Goal: Task Accomplishment & Management: Complete application form

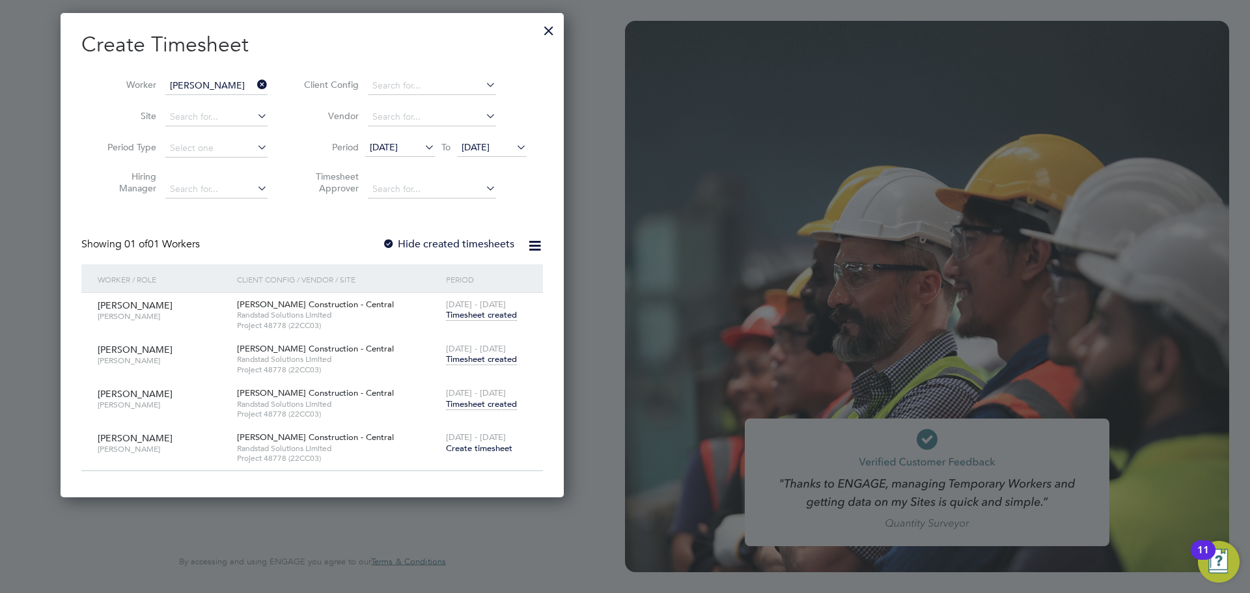
scroll to position [484, 504]
click at [479, 315] on span "Timesheet created" at bounding box center [481, 315] width 71 height 12
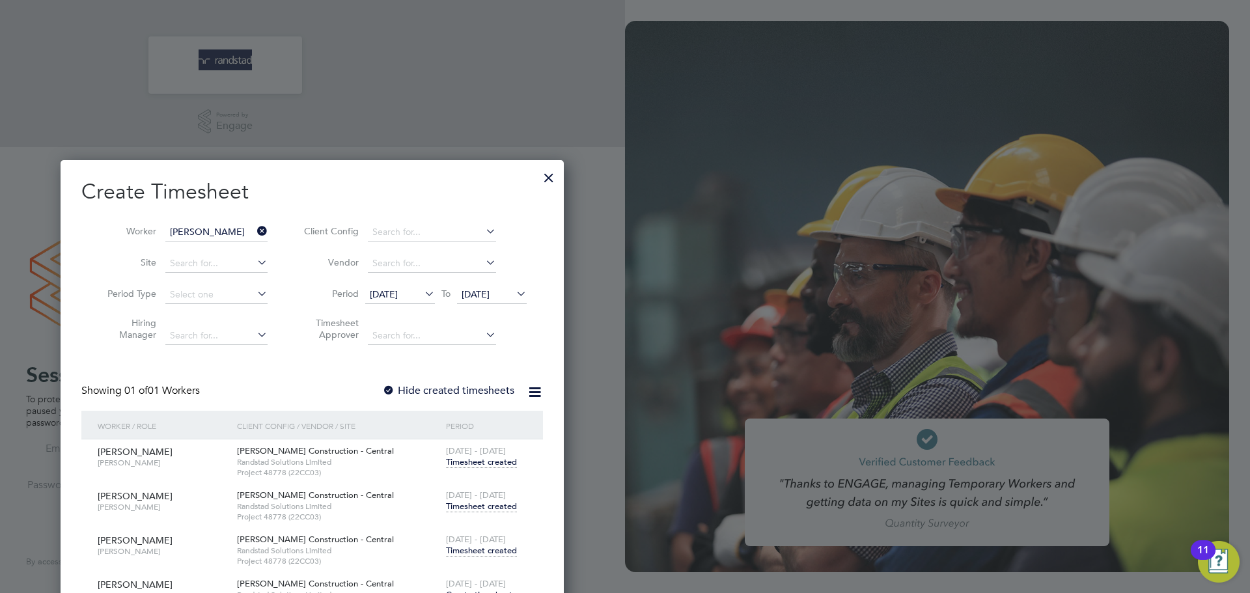
click at [496, 461] on span "Timesheet created" at bounding box center [481, 462] width 71 height 12
click at [738, 391] on div at bounding box center [625, 296] width 1250 height 593
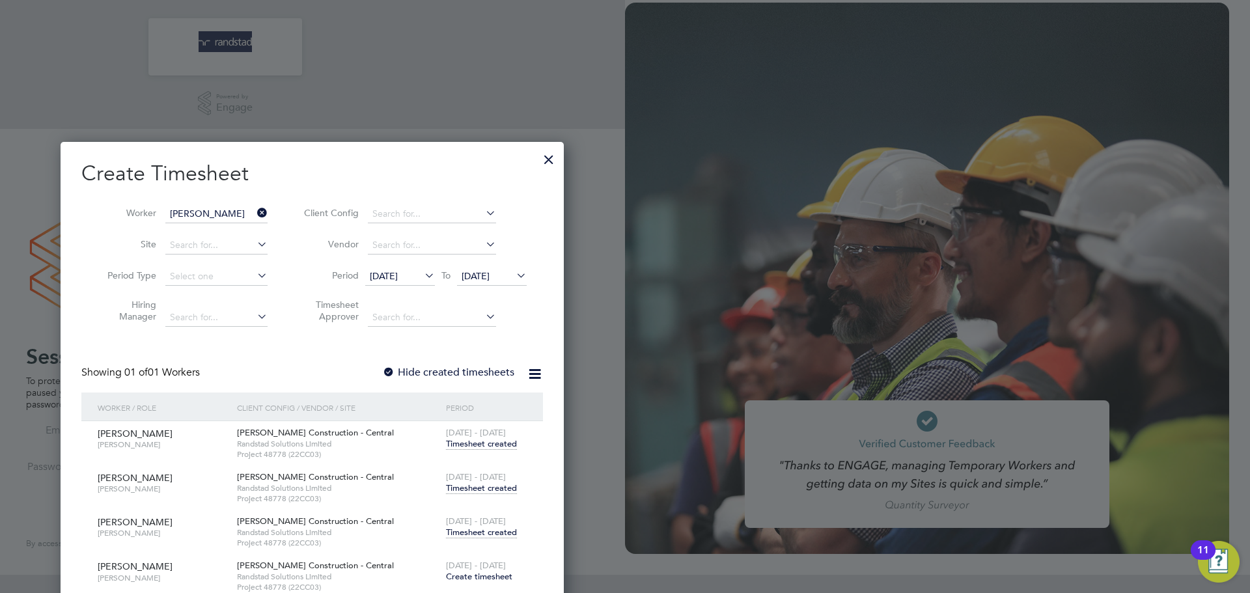
scroll to position [50, 0]
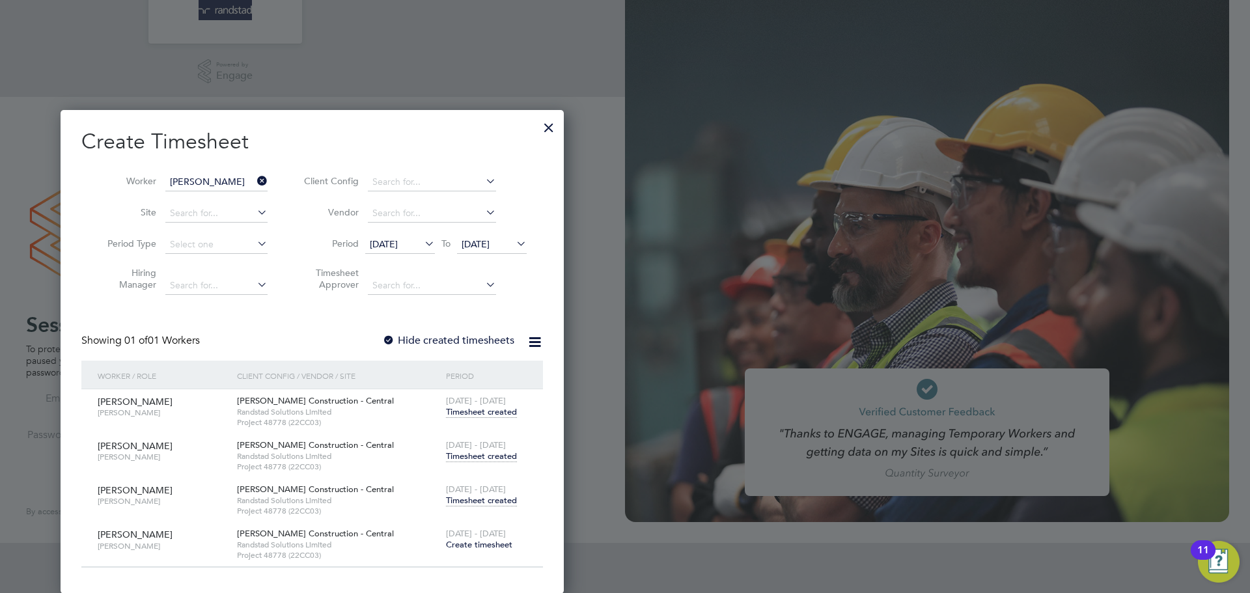
click at [489, 414] on span "Timesheet created" at bounding box center [481, 412] width 71 height 12
click at [547, 131] on div at bounding box center [548, 124] width 23 height 23
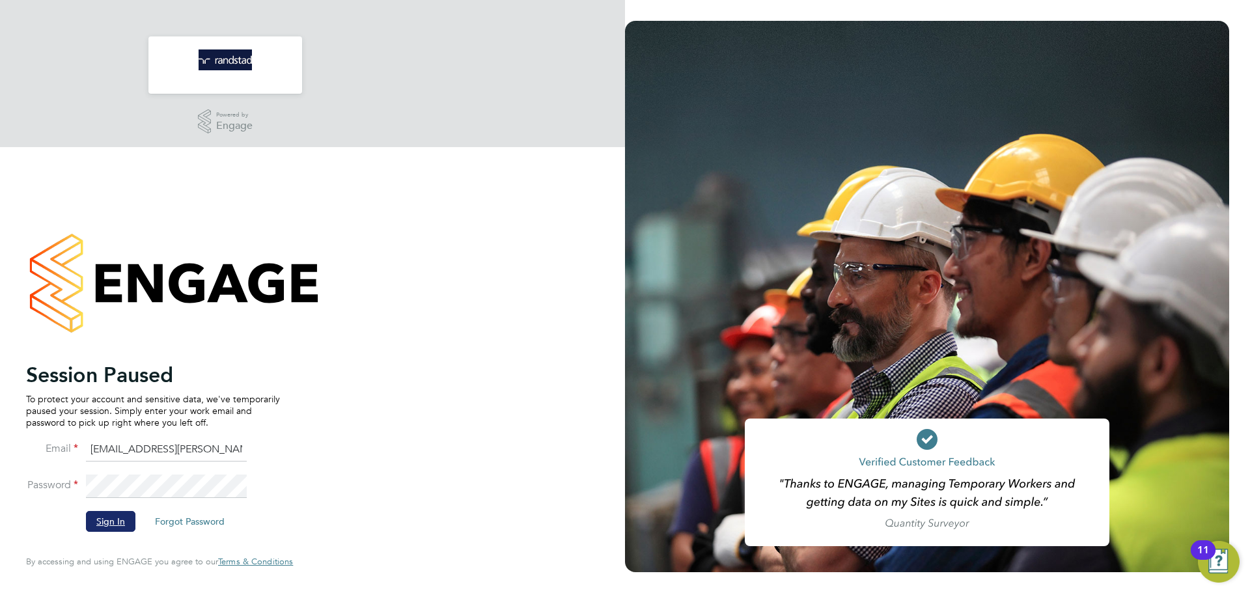
click at [99, 522] on button "Sign In" at bounding box center [110, 521] width 49 height 21
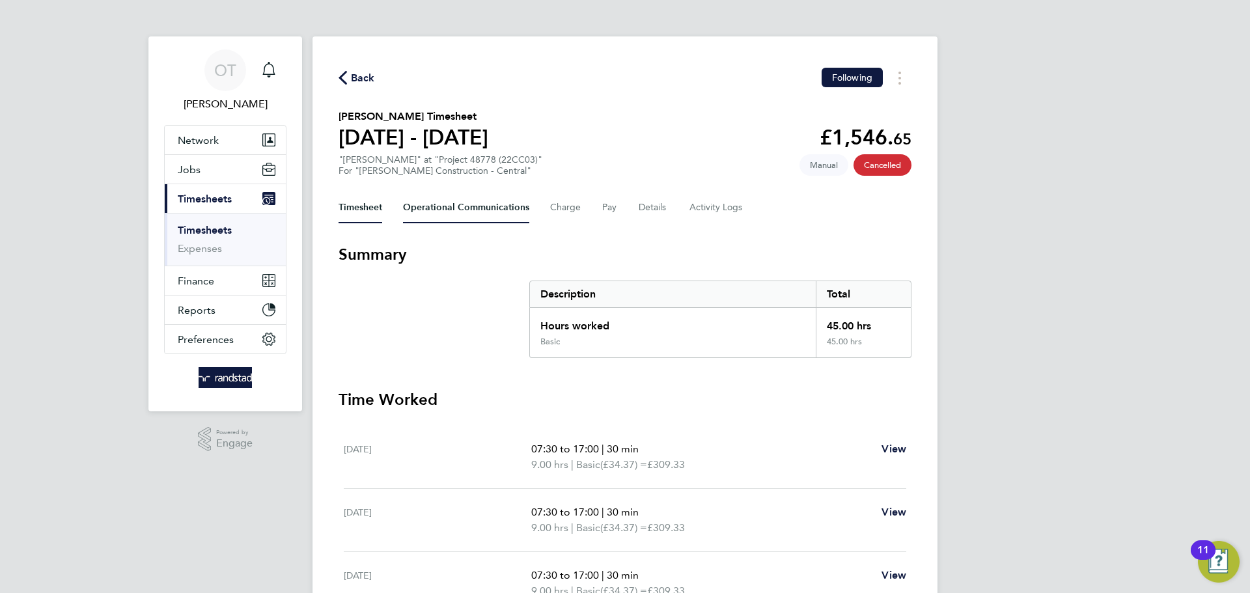
click at [456, 199] on Communications-tab "Operational Communications" at bounding box center [466, 207] width 126 height 31
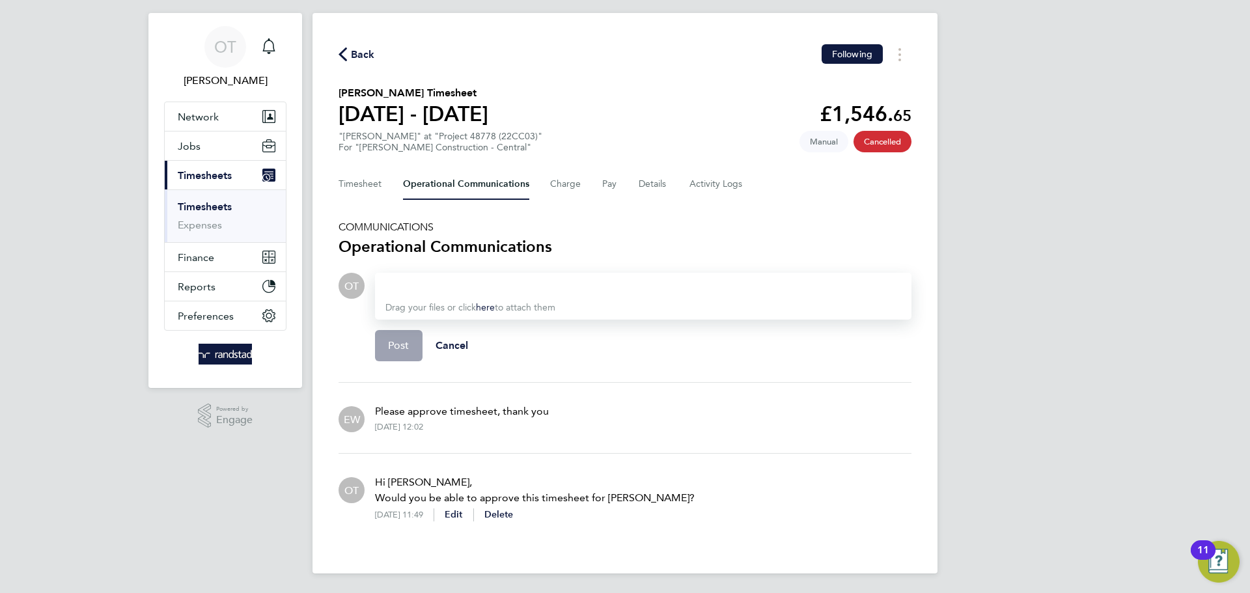
scroll to position [25, 0]
click at [358, 179] on button "Timesheet" at bounding box center [361, 182] width 44 height 31
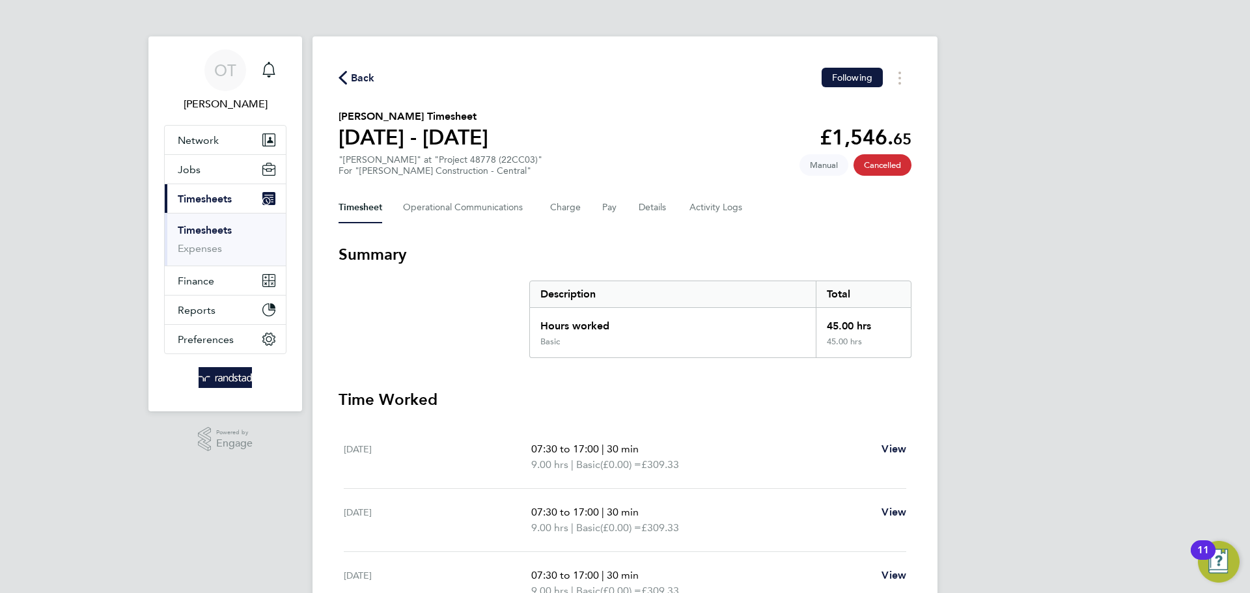
click at [359, 78] on span "Back" at bounding box center [363, 78] width 24 height 16
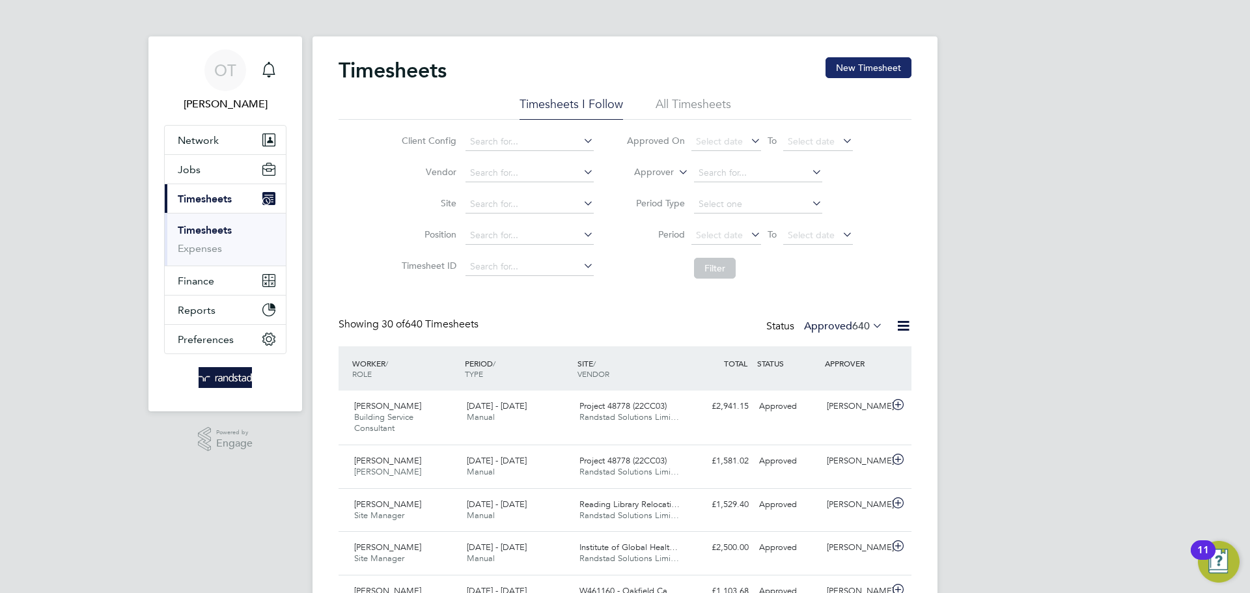
click at [853, 74] on button "New Timesheet" at bounding box center [869, 67] width 86 height 21
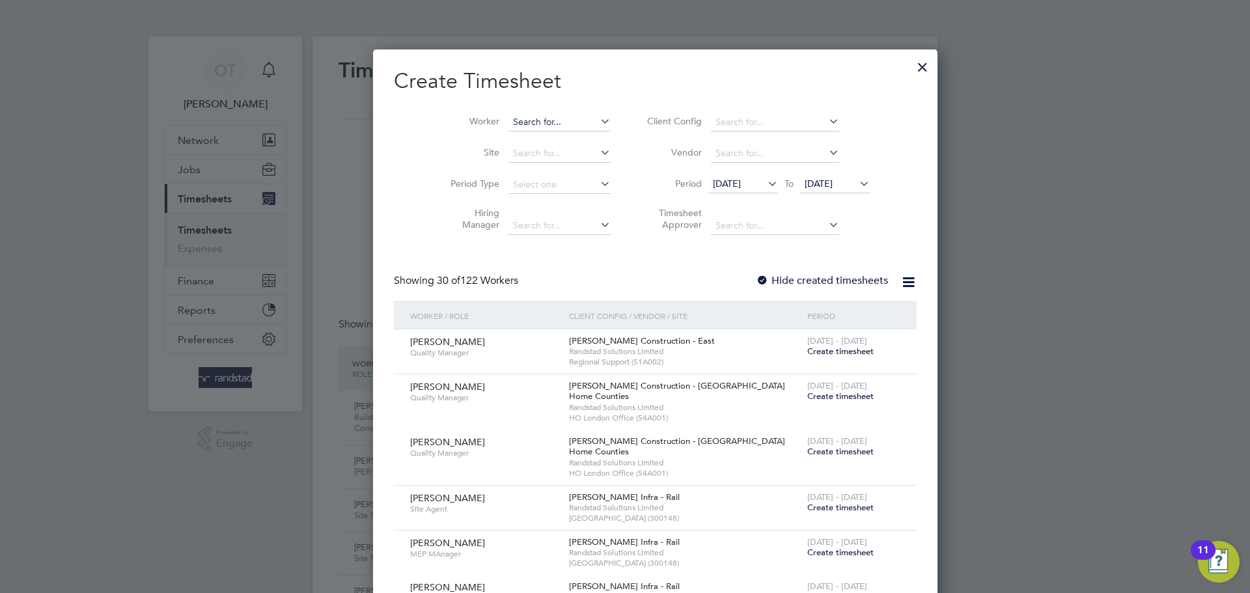
click at [526, 118] on input at bounding box center [560, 122] width 102 height 18
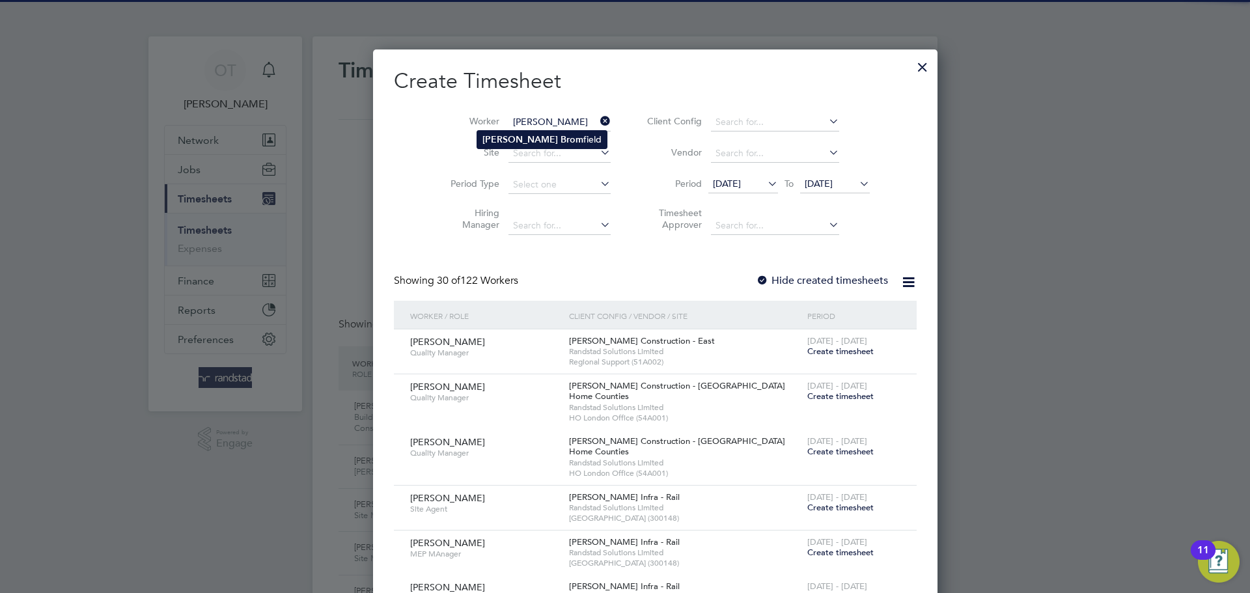
click at [561, 138] on b "Brom" at bounding box center [572, 139] width 23 height 11
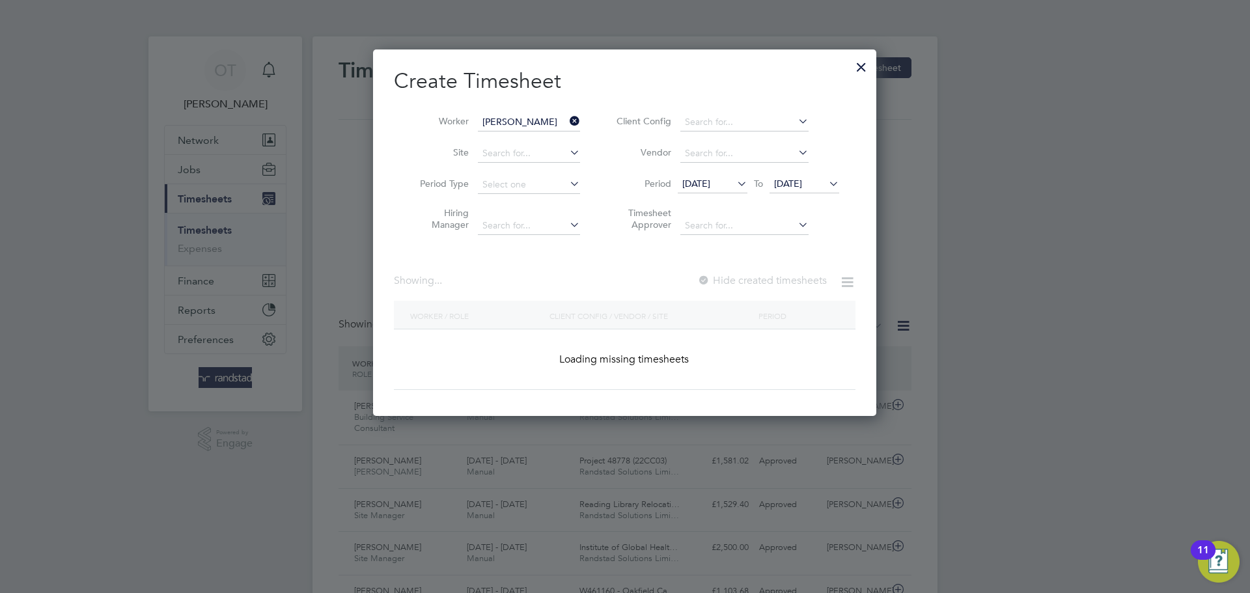
type input "[PERSON_NAME]"
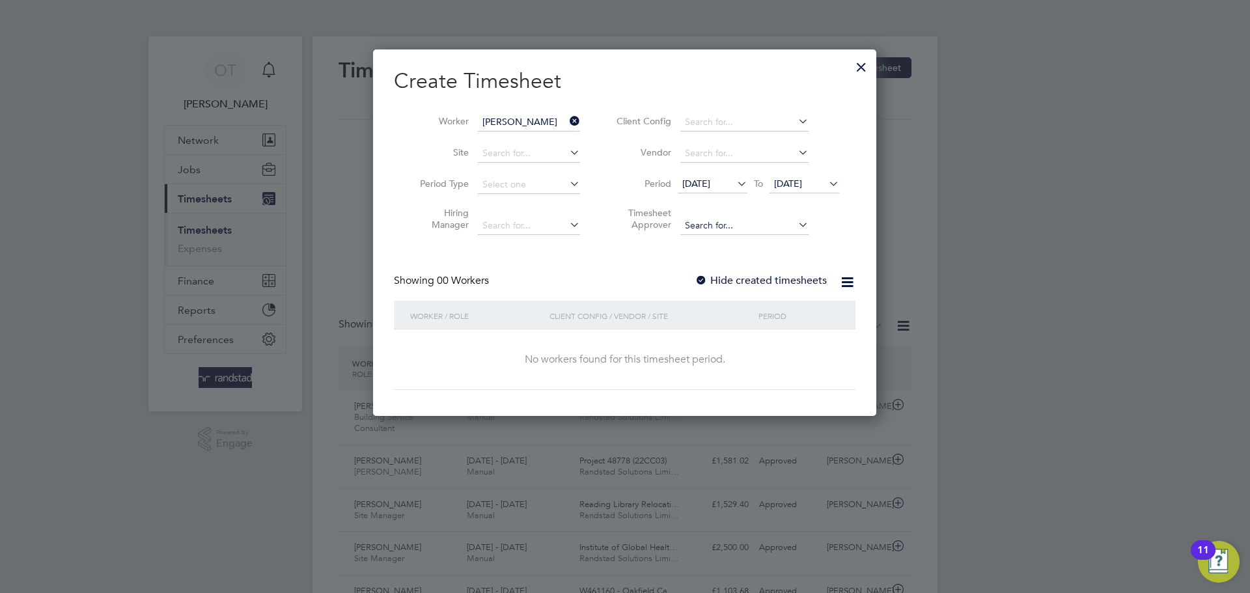
scroll to position [367, 504]
click at [768, 283] on label "Hide created timesheets" at bounding box center [761, 280] width 132 height 13
click at [729, 176] on span "[DATE]" at bounding box center [713, 185] width 70 height 18
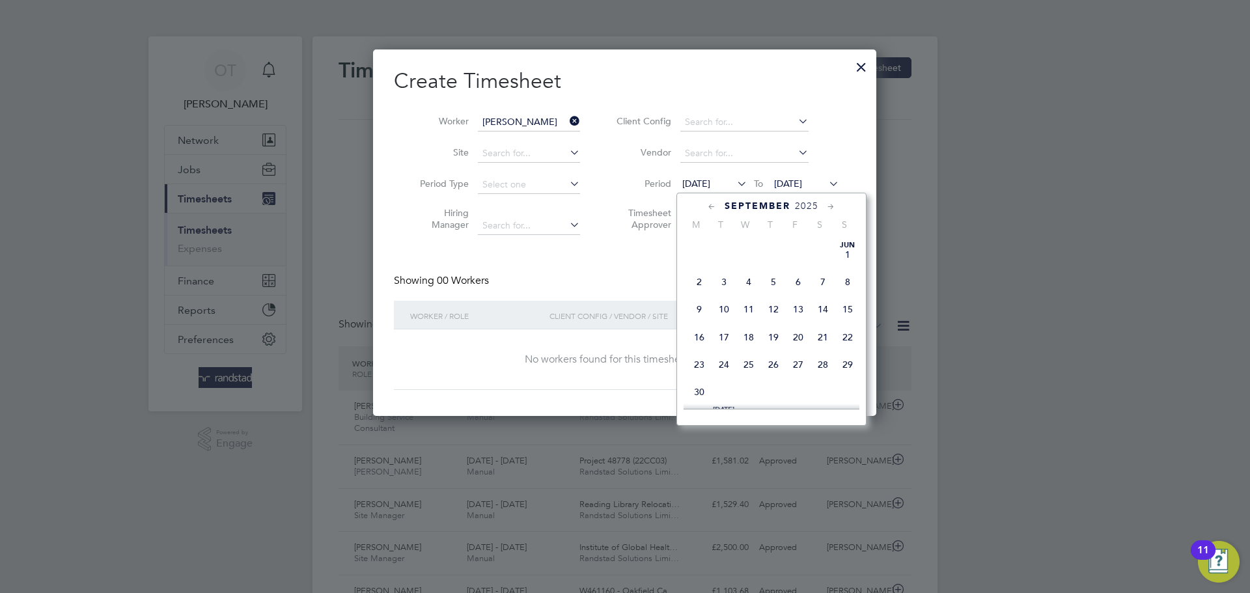
scroll to position [462, 0]
click at [699, 244] on span "[DATE]" at bounding box center [699, 231] width 25 height 25
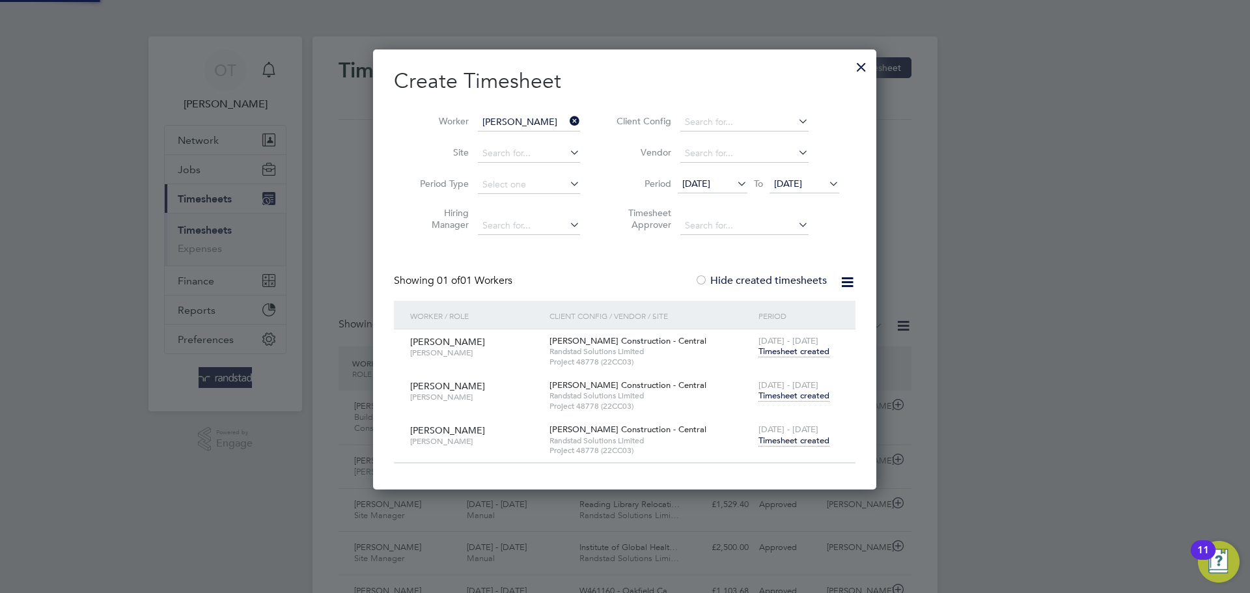
scroll to position [440, 504]
click at [781, 351] on span "Timesheet created" at bounding box center [794, 352] width 71 height 12
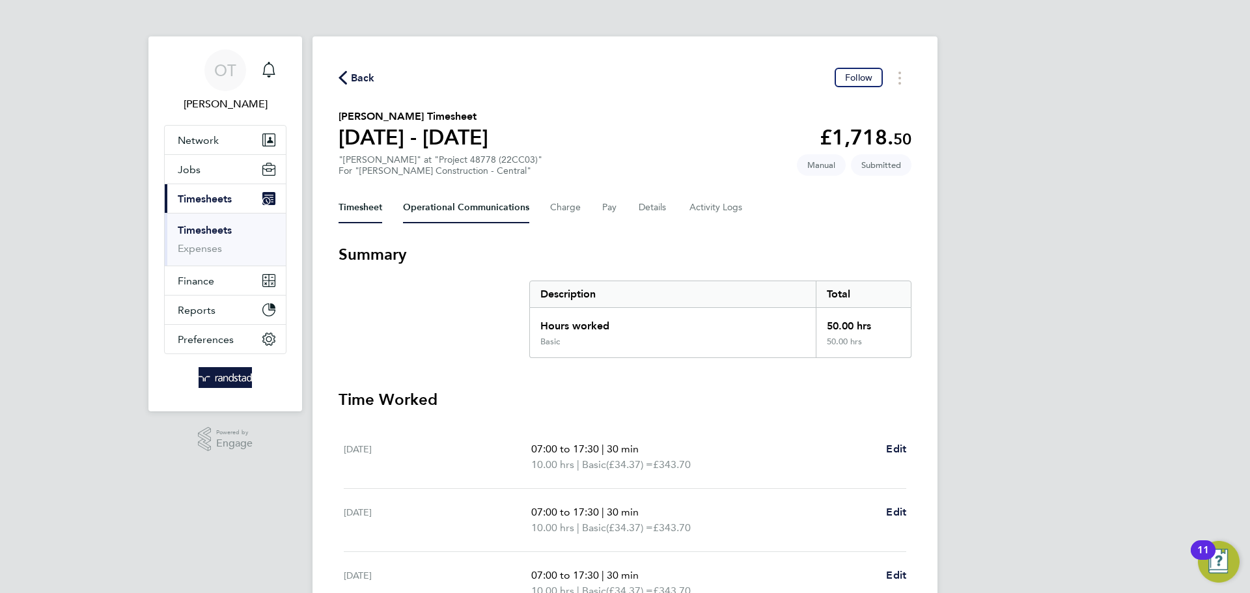
click at [475, 210] on Communications-tab "Operational Communications" at bounding box center [466, 207] width 126 height 31
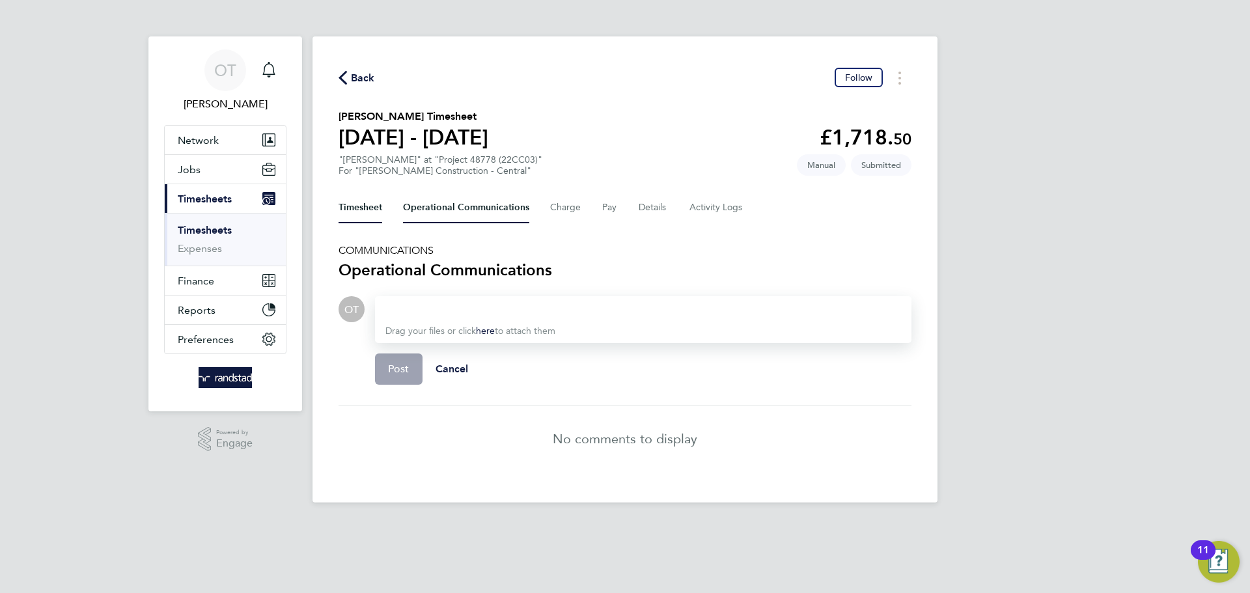
click at [352, 205] on button "Timesheet" at bounding box center [361, 207] width 44 height 31
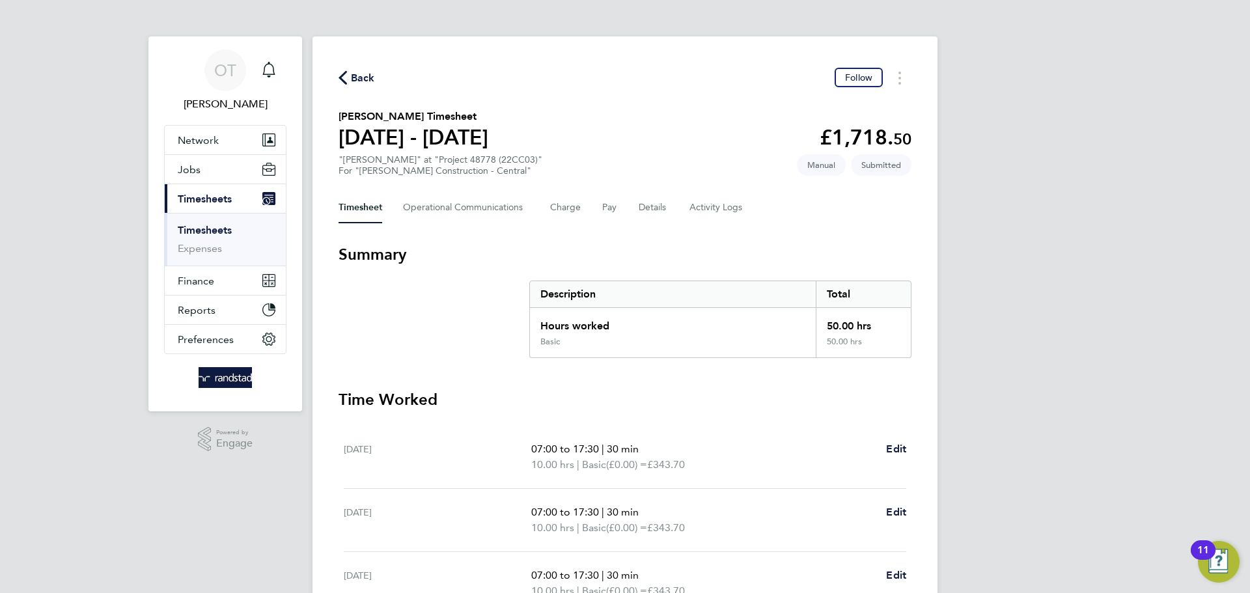
click at [949, 247] on div "OT [PERSON_NAME] Notifications Applications: Network Team Members Businesses Si…" at bounding box center [625, 428] width 1250 height 856
click at [351, 78] on span "Back" at bounding box center [363, 78] width 24 height 16
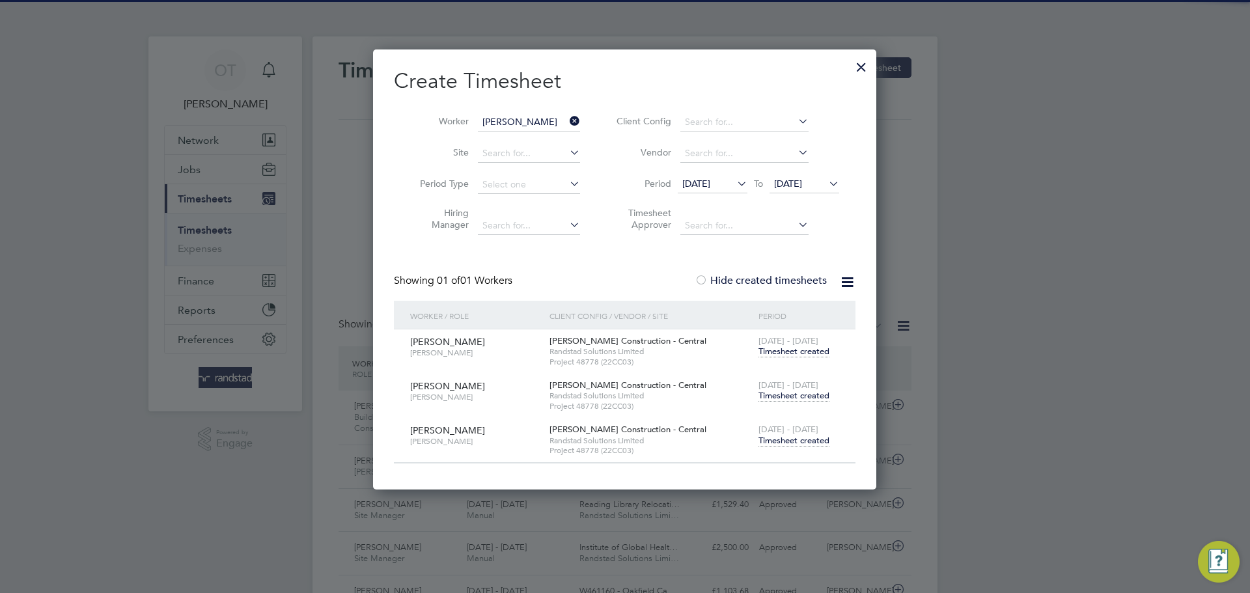
scroll to position [33, 113]
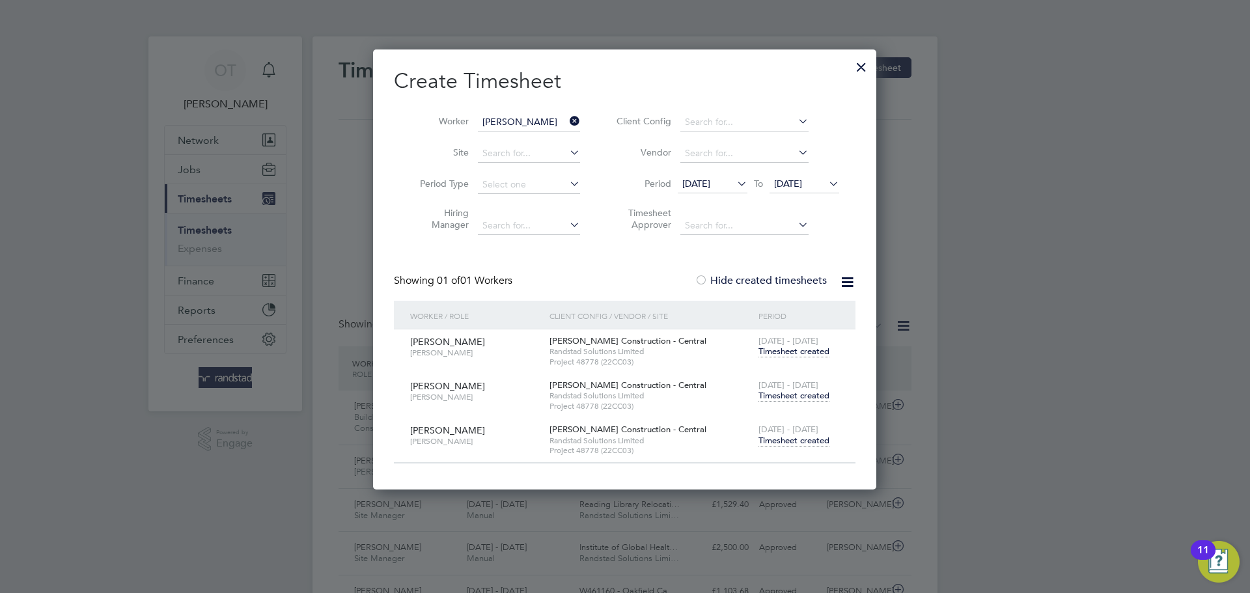
click at [863, 65] on div at bounding box center [861, 63] width 23 height 23
